Goal: Obtain resource: Obtain resource

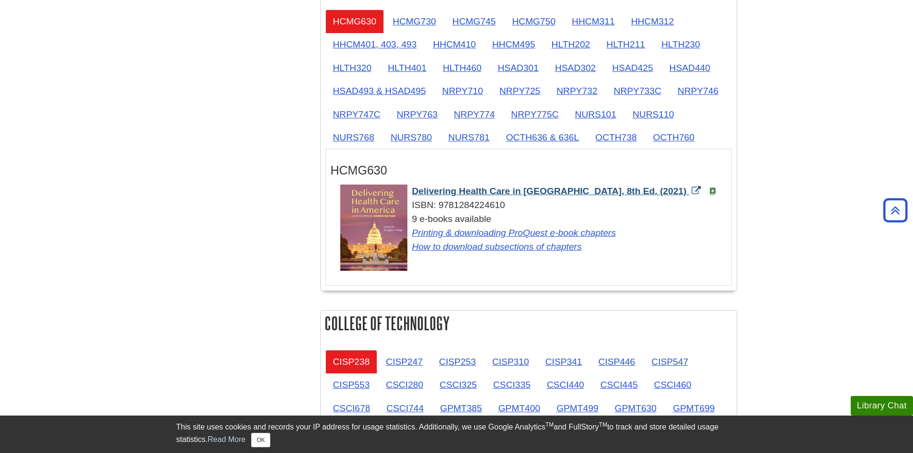
scroll to position [814, 0]
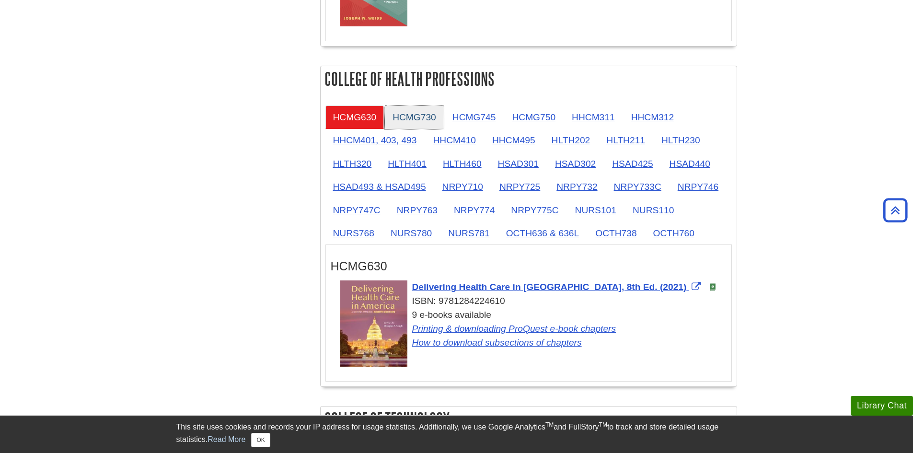
click at [414, 117] on link "HCMG730" at bounding box center [414, 116] width 59 height 23
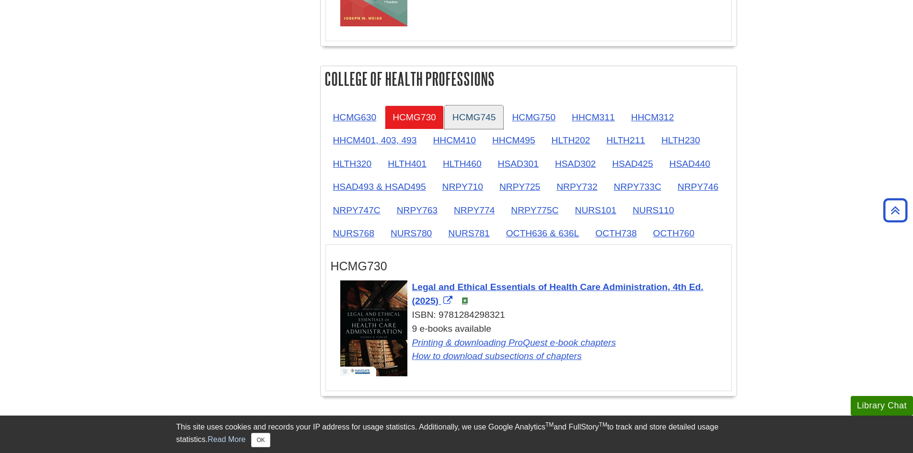
click at [476, 118] on link "HCMG745" at bounding box center [474, 116] width 59 height 23
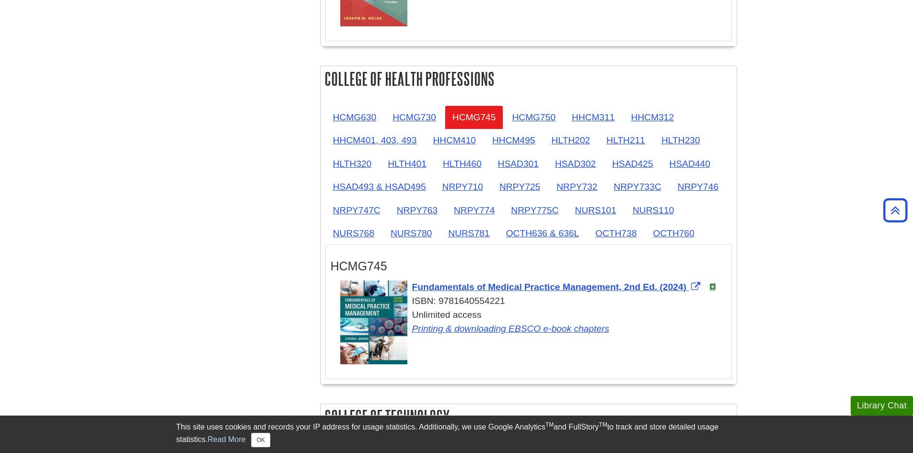
click at [401, 102] on div "HCMG630 HCMG730 HCMG745 HCMG750 HHCM311 HHCM312 HHCM401, 403, 493 HHCM410 HHCM4…" at bounding box center [528, 243] width 416 height 284
click at [407, 109] on link "HCMG730" at bounding box center [414, 116] width 59 height 23
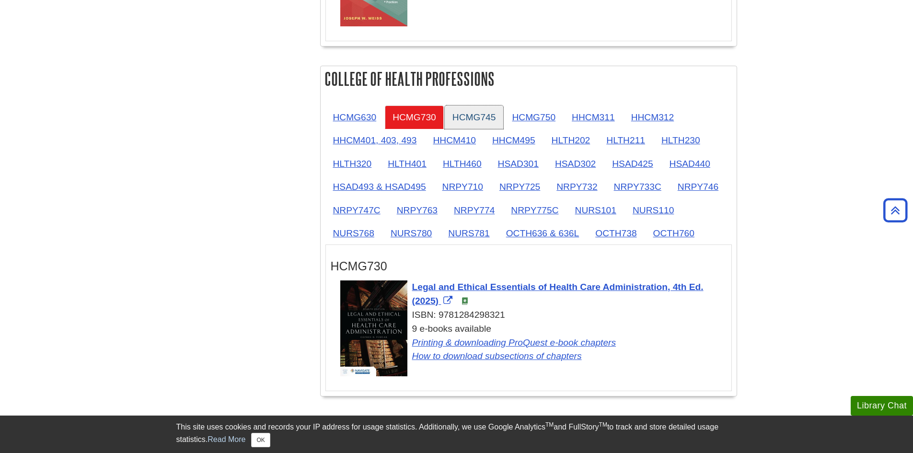
click at [481, 110] on link "HCMG745" at bounding box center [474, 116] width 59 height 23
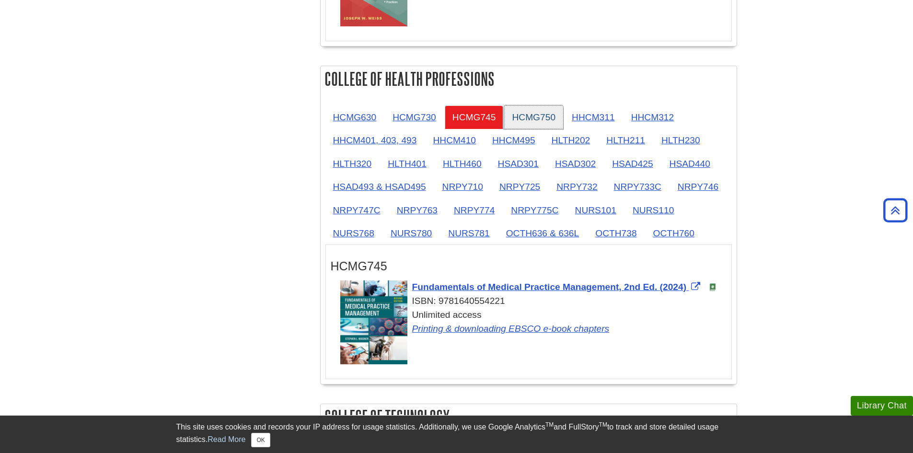
click at [523, 119] on link "HCMG750" at bounding box center [533, 116] width 59 height 23
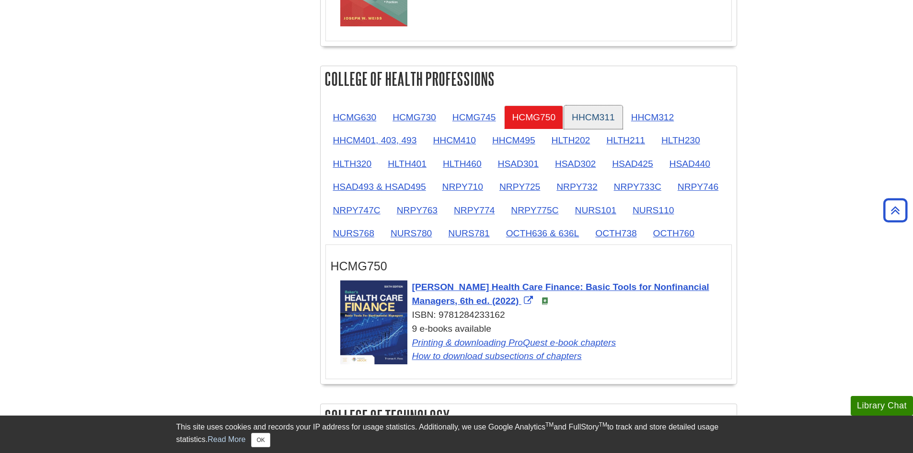
click at [572, 126] on link "HHCM311" at bounding box center [593, 116] width 58 height 23
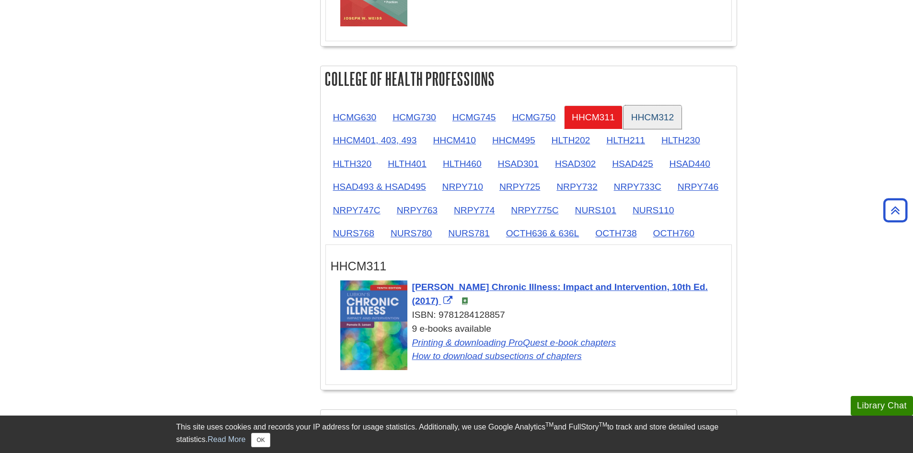
click at [628, 120] on link "HHCM312" at bounding box center [652, 116] width 58 height 23
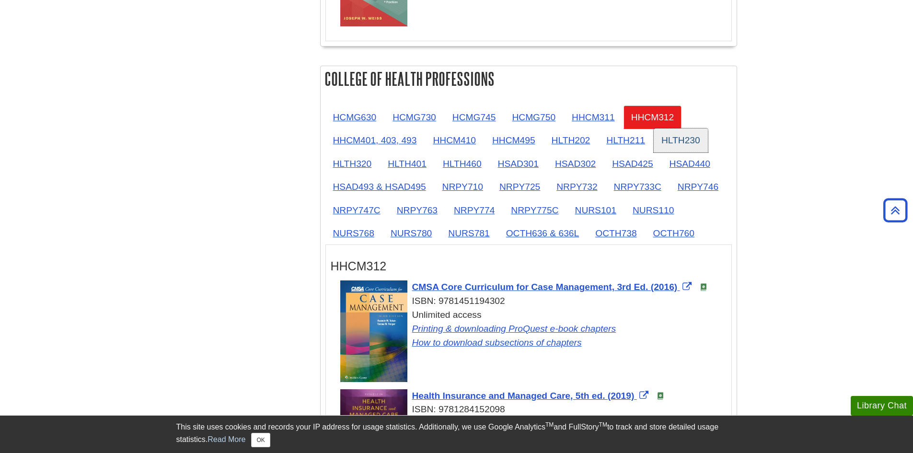
click at [661, 143] on link "HLTH230" at bounding box center [680, 139] width 54 height 23
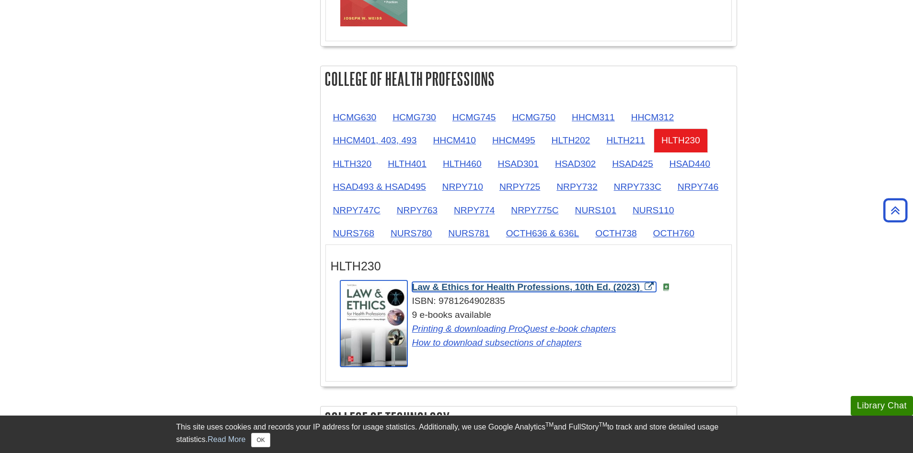
click at [454, 289] on span "Law & Ethics for Health Professions, 10th Ed. (2023)" at bounding box center [526, 287] width 228 height 10
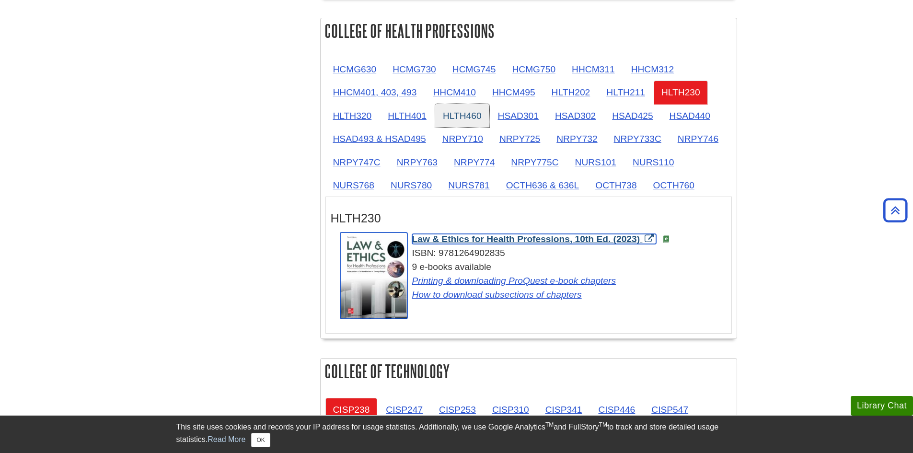
scroll to position [910, 0]
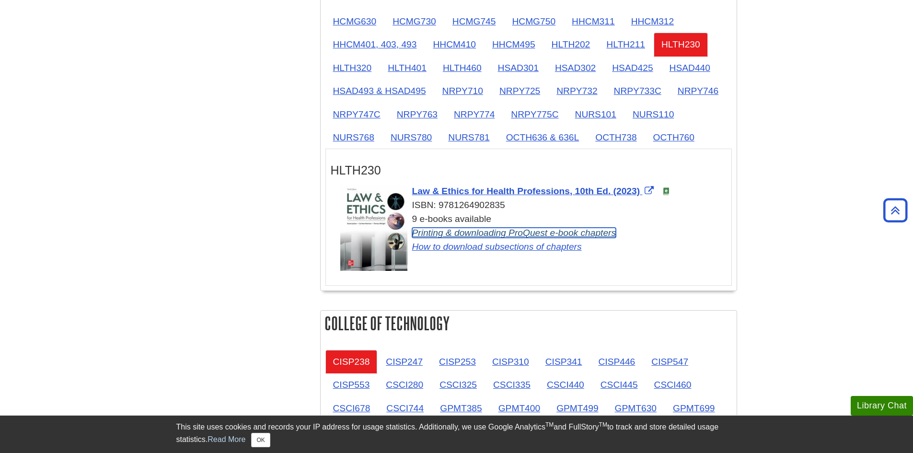
click at [491, 235] on link "Printing & downloading ProQuest e-book chapters" at bounding box center [514, 233] width 204 height 10
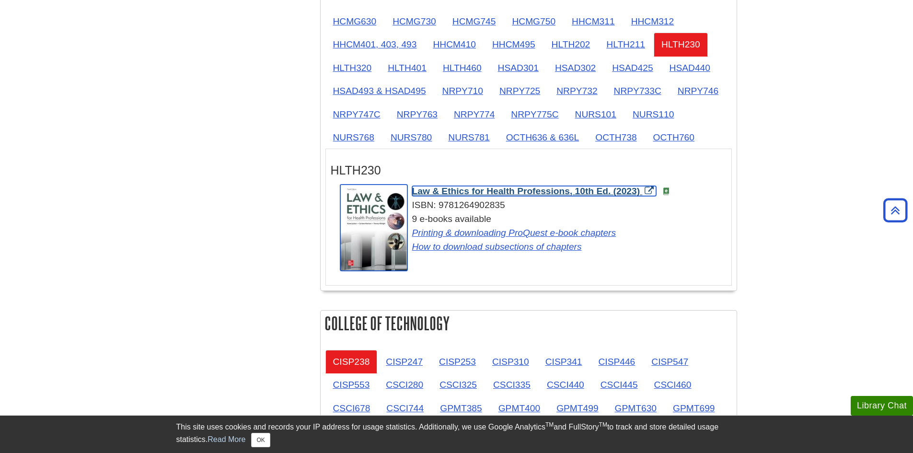
click at [462, 189] on span "Law & Ethics for Health Professions, 10th Ed. (2023)" at bounding box center [526, 191] width 228 height 10
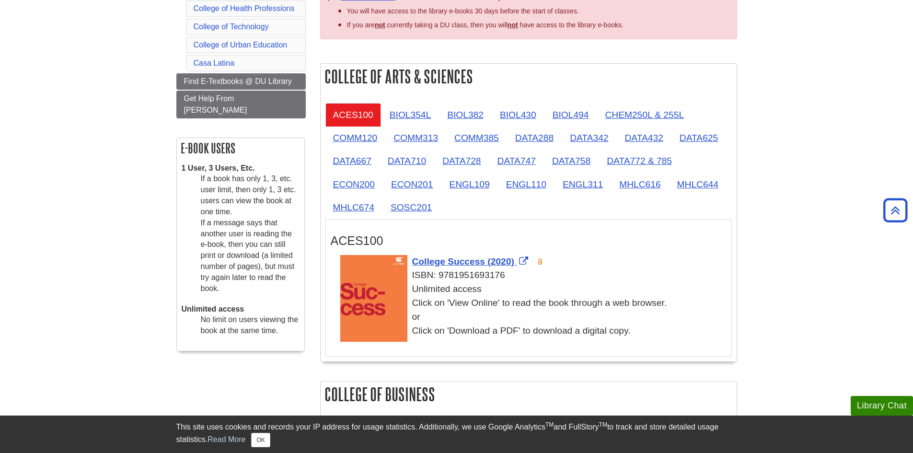
scroll to position [0, 0]
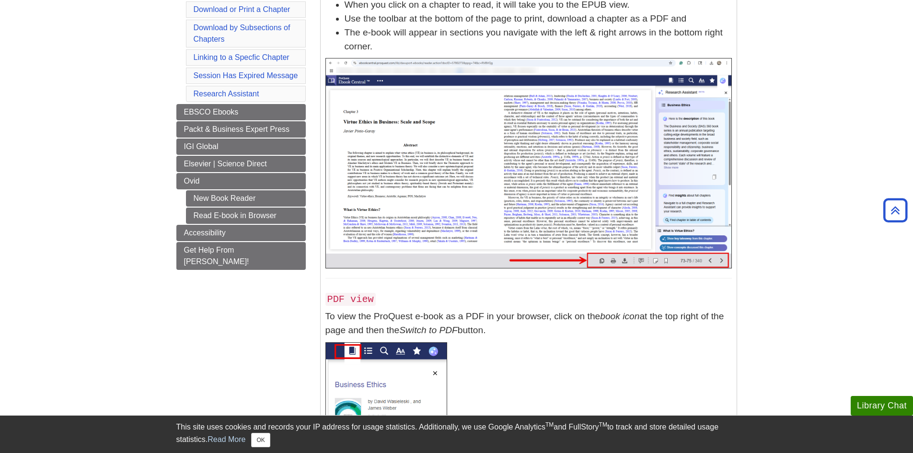
scroll to position [69, 0]
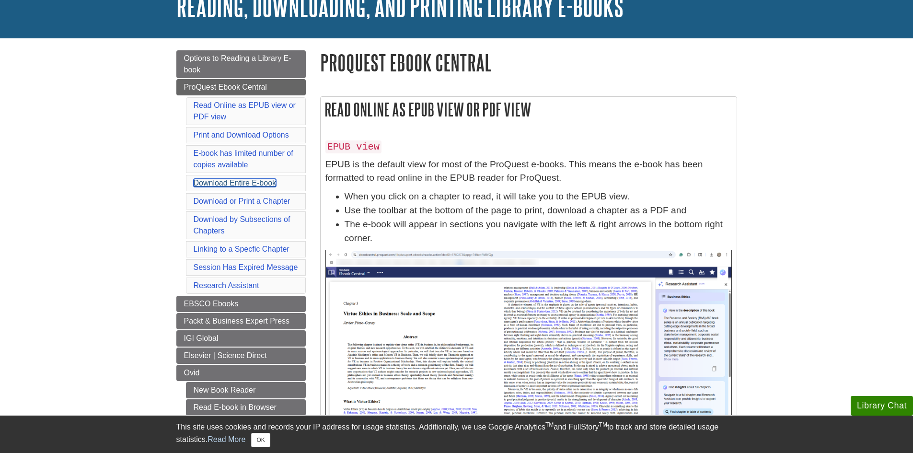
click at [246, 183] on link "Download Entire E-book" at bounding box center [235, 183] width 83 height 8
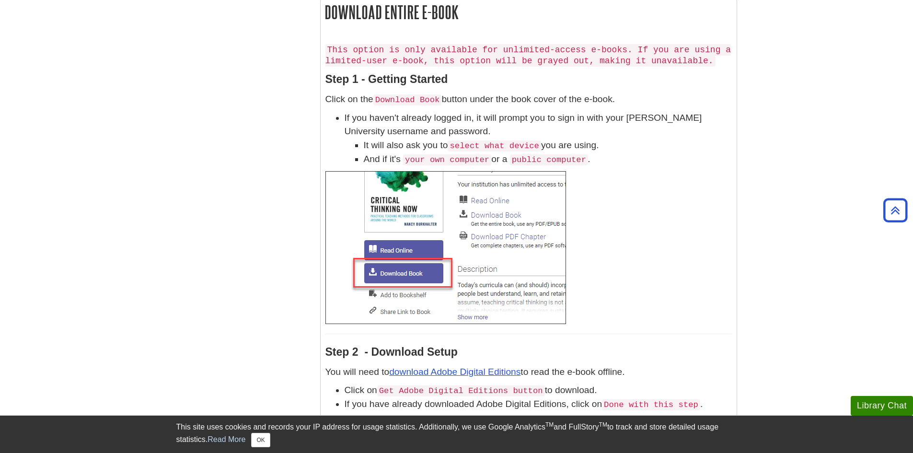
click at [403, 267] on img at bounding box center [445, 247] width 240 height 153
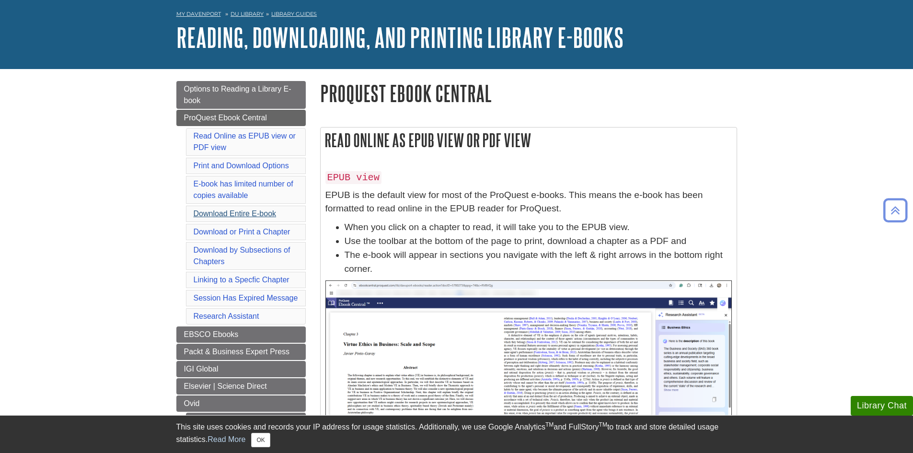
scroll to position [0, 0]
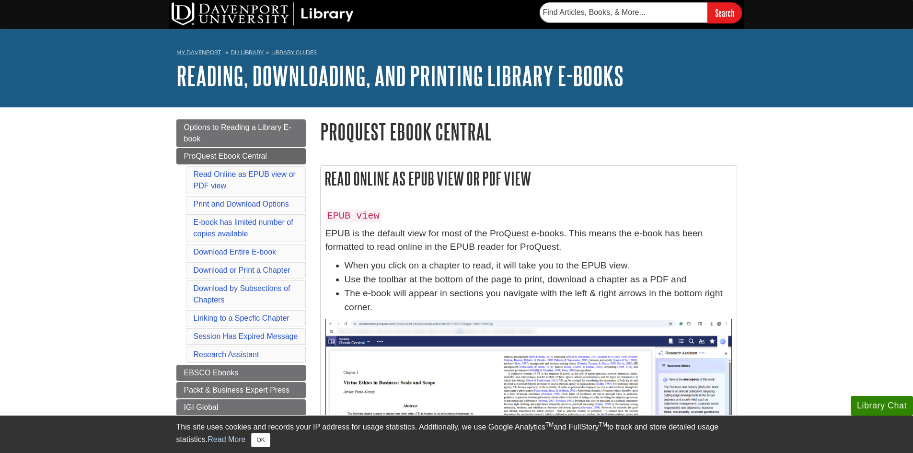
scroll to position [2903, 0]
